Goal: Use online tool/utility: Use online tool/utility

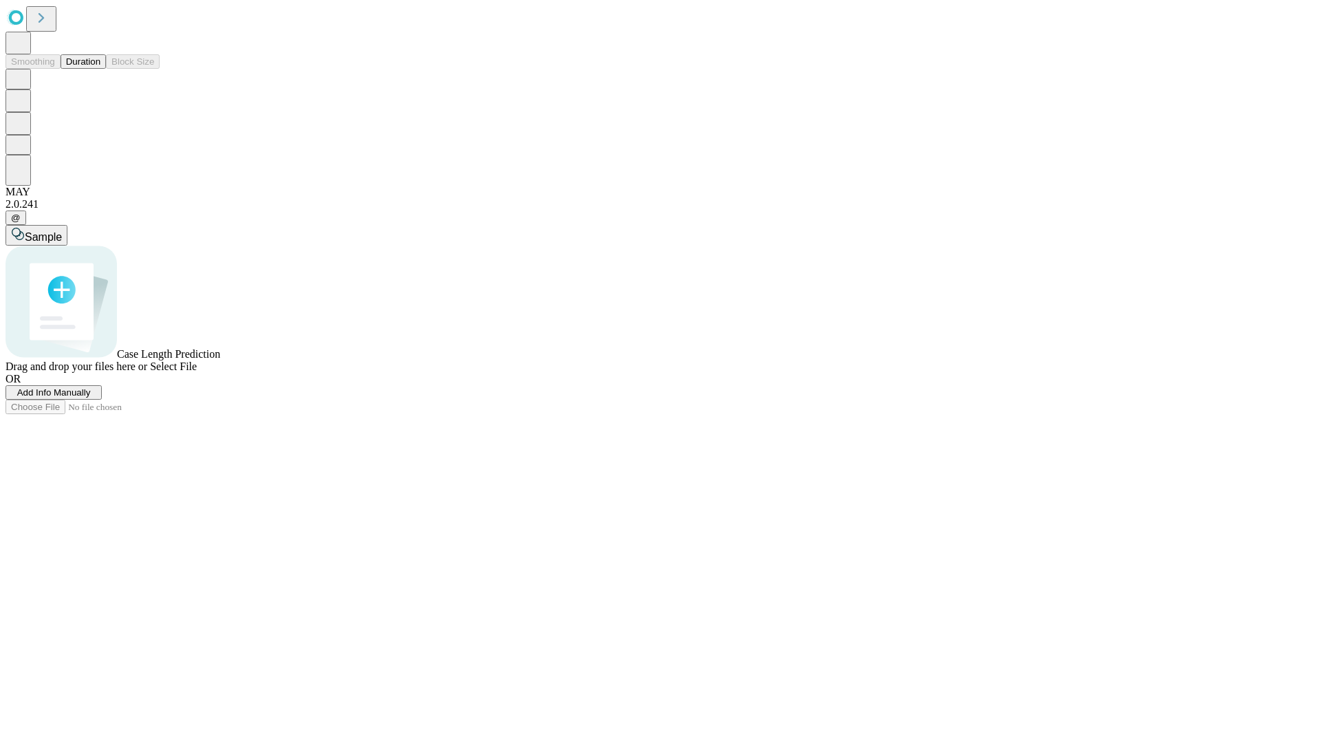
click at [100, 69] on button "Duration" at bounding box center [83, 61] width 45 height 14
click at [62, 231] on span "Sample" at bounding box center [43, 237] width 37 height 12
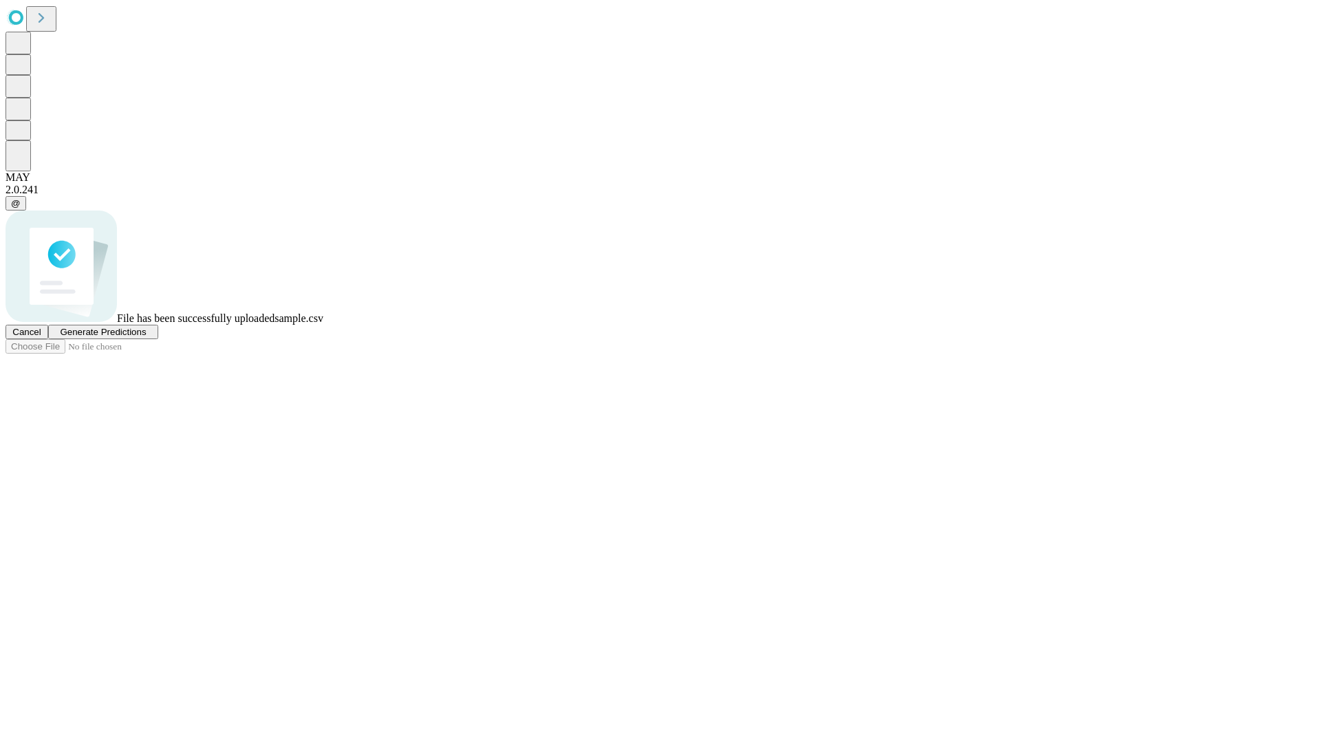
click at [146, 337] on span "Generate Predictions" at bounding box center [103, 332] width 86 height 10
